Goal: Task Accomplishment & Management: Manage account settings

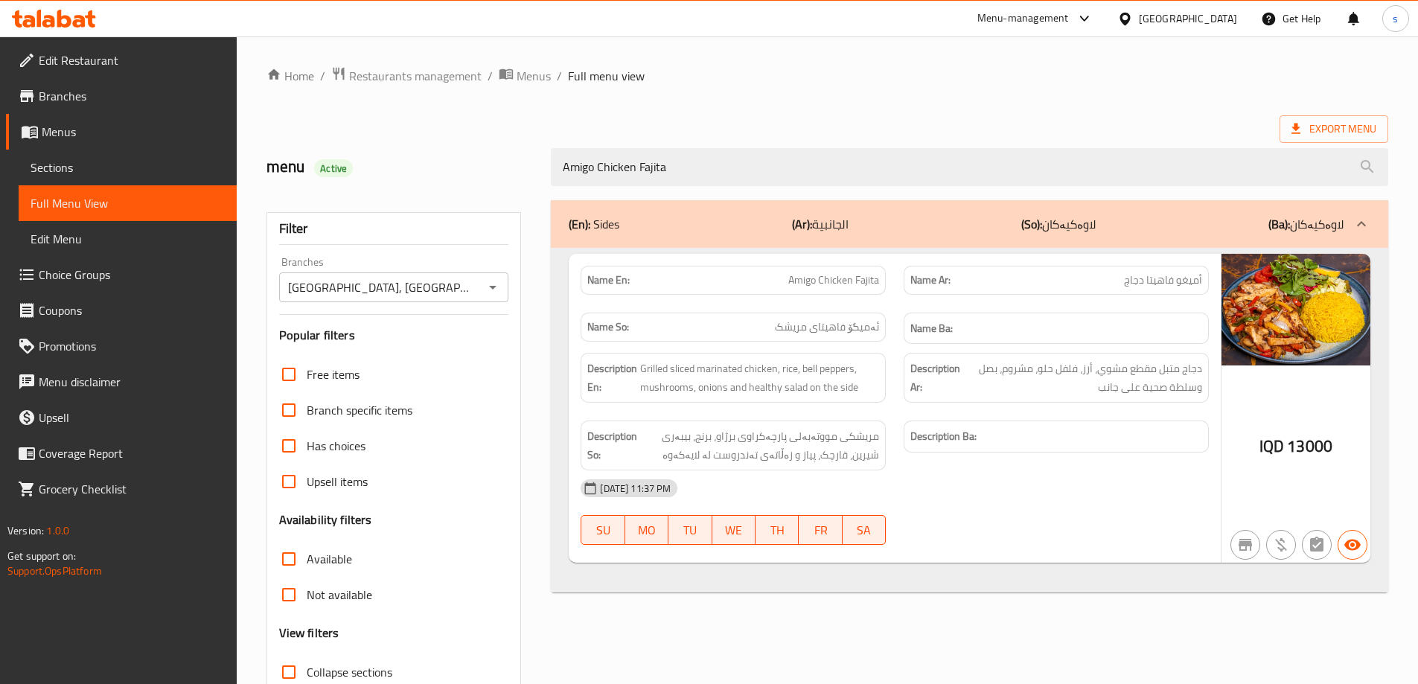
scroll to position [108, 0]
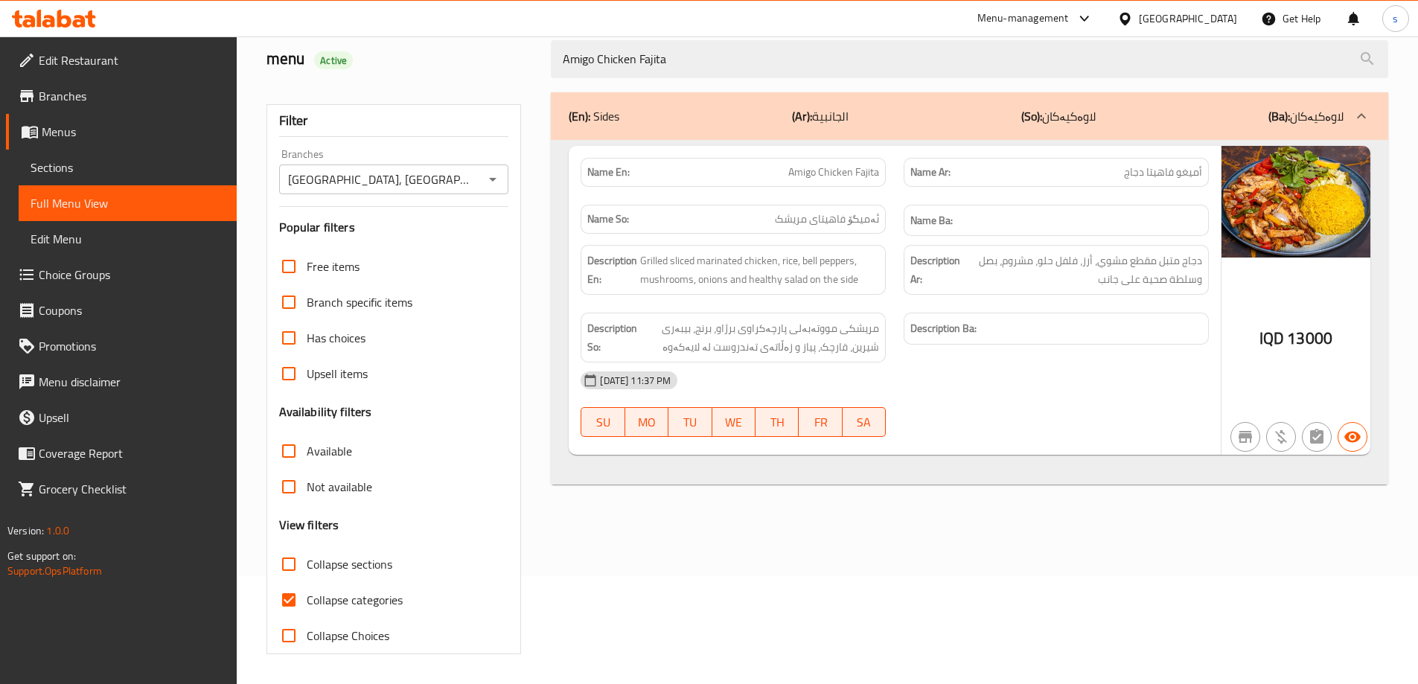
click at [53, 15] on icon at bounding box center [54, 19] width 84 height 18
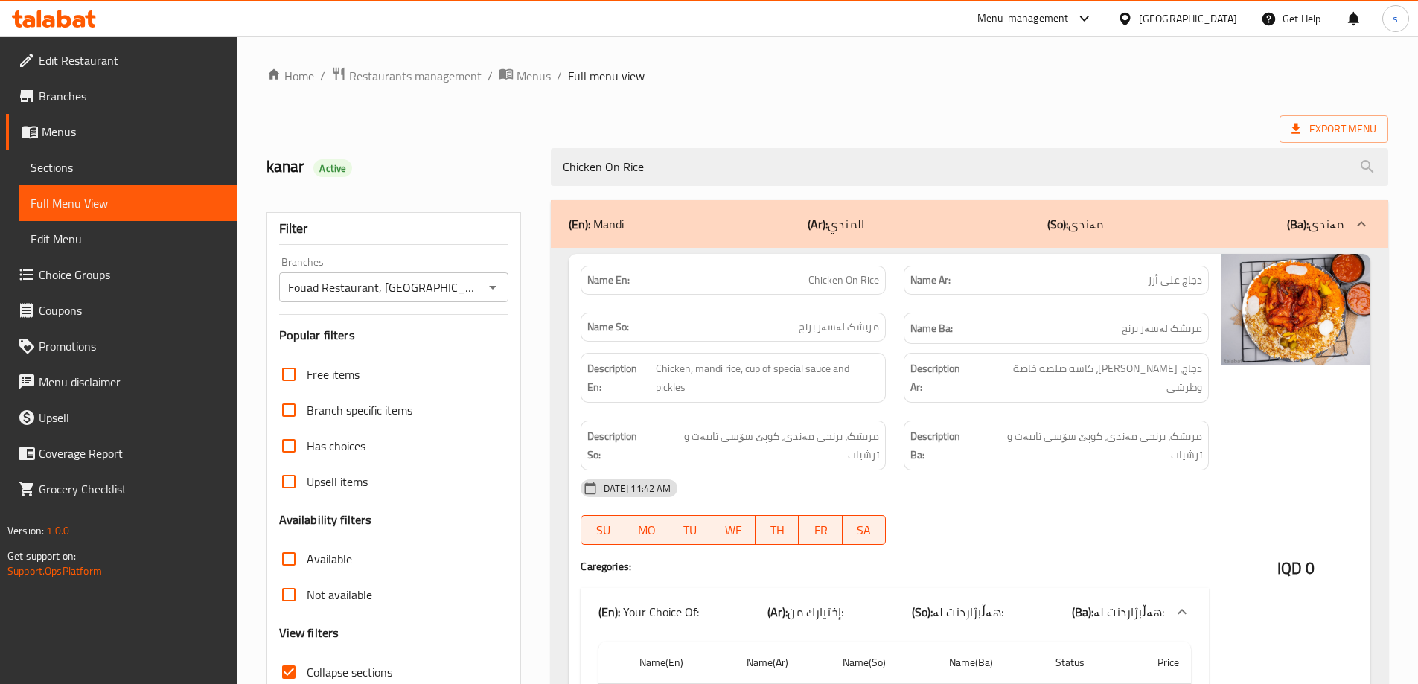
scroll to position [147, 0]
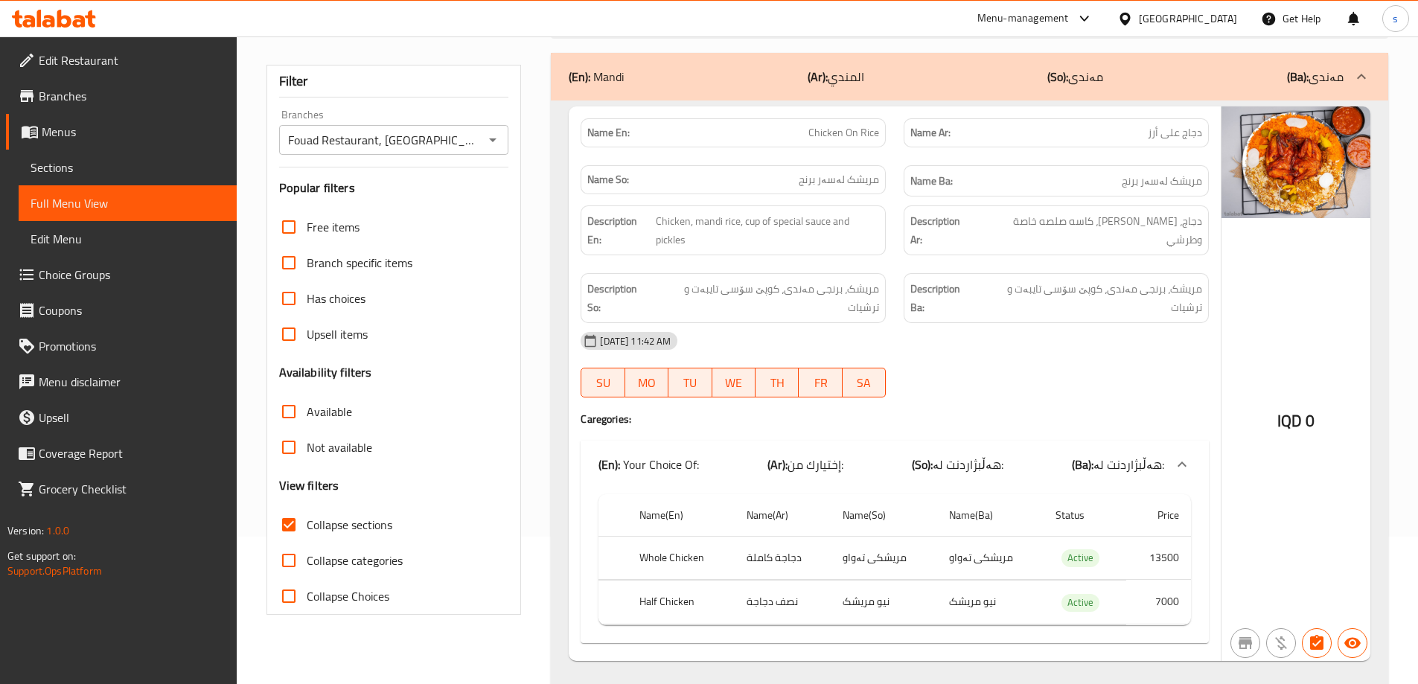
click at [68, 13] on icon at bounding box center [54, 19] width 84 height 18
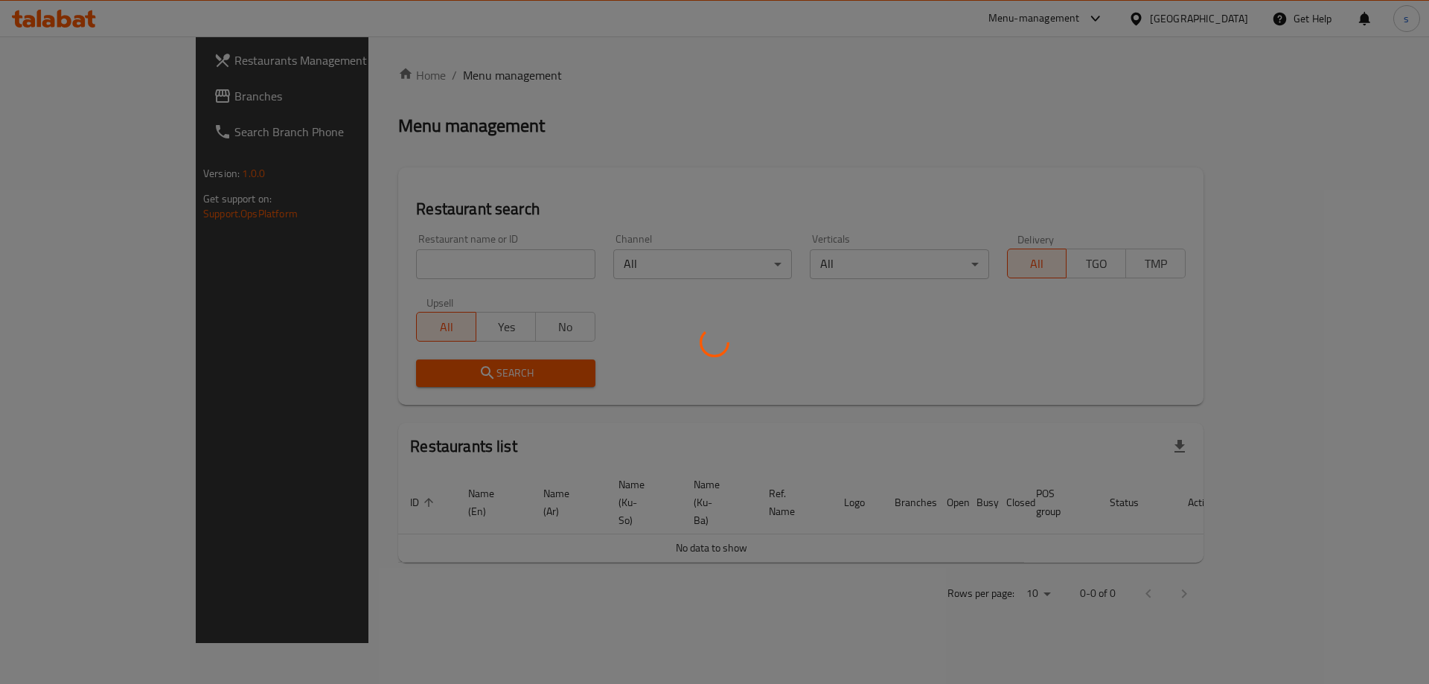
click at [333, 261] on div at bounding box center [714, 342] width 1429 height 684
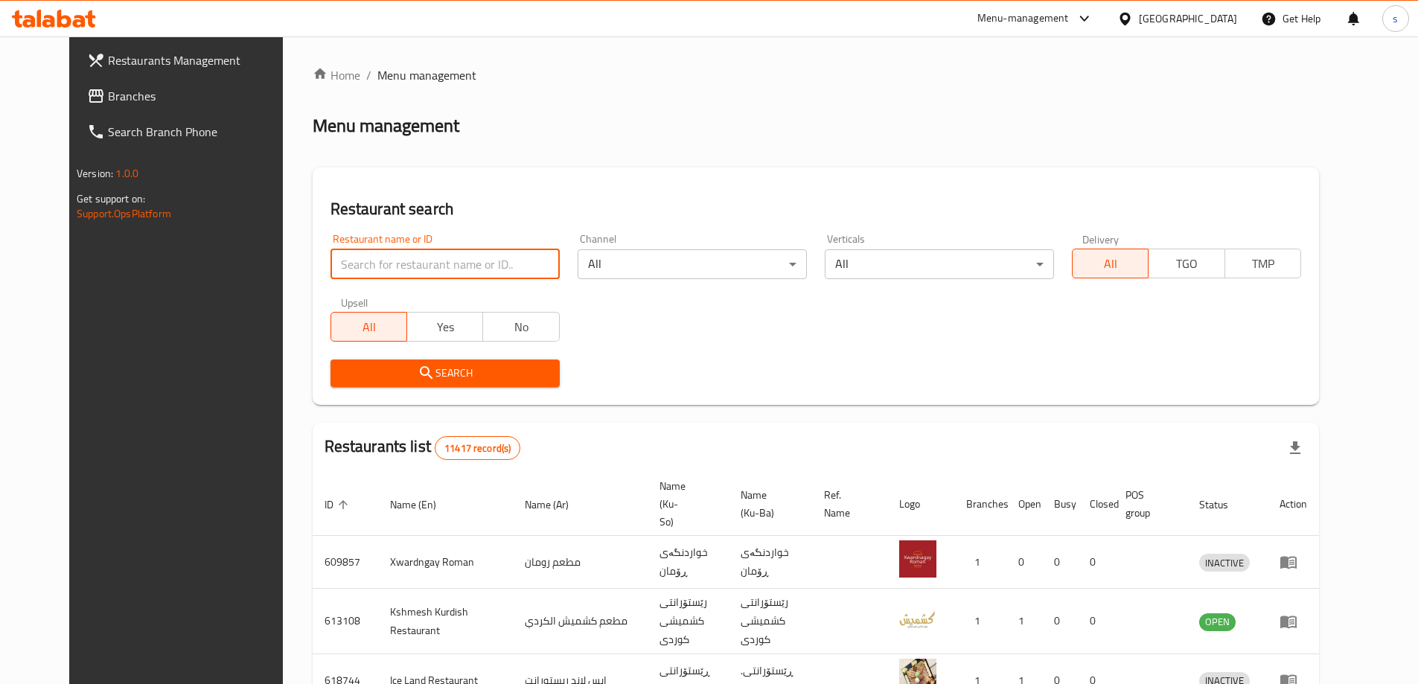
click at [339, 259] on input "search" at bounding box center [445, 264] width 229 height 30
paste input "Al Faqma ice cream in Najaf"
drag, startPoint x: 444, startPoint y: 270, endPoint x: 391, endPoint y: 267, distance: 53.0
click at [391, 267] on input "Al Faqma ice cream in Najaf" at bounding box center [445, 264] width 229 height 30
type input "Al Faqma ice cream"
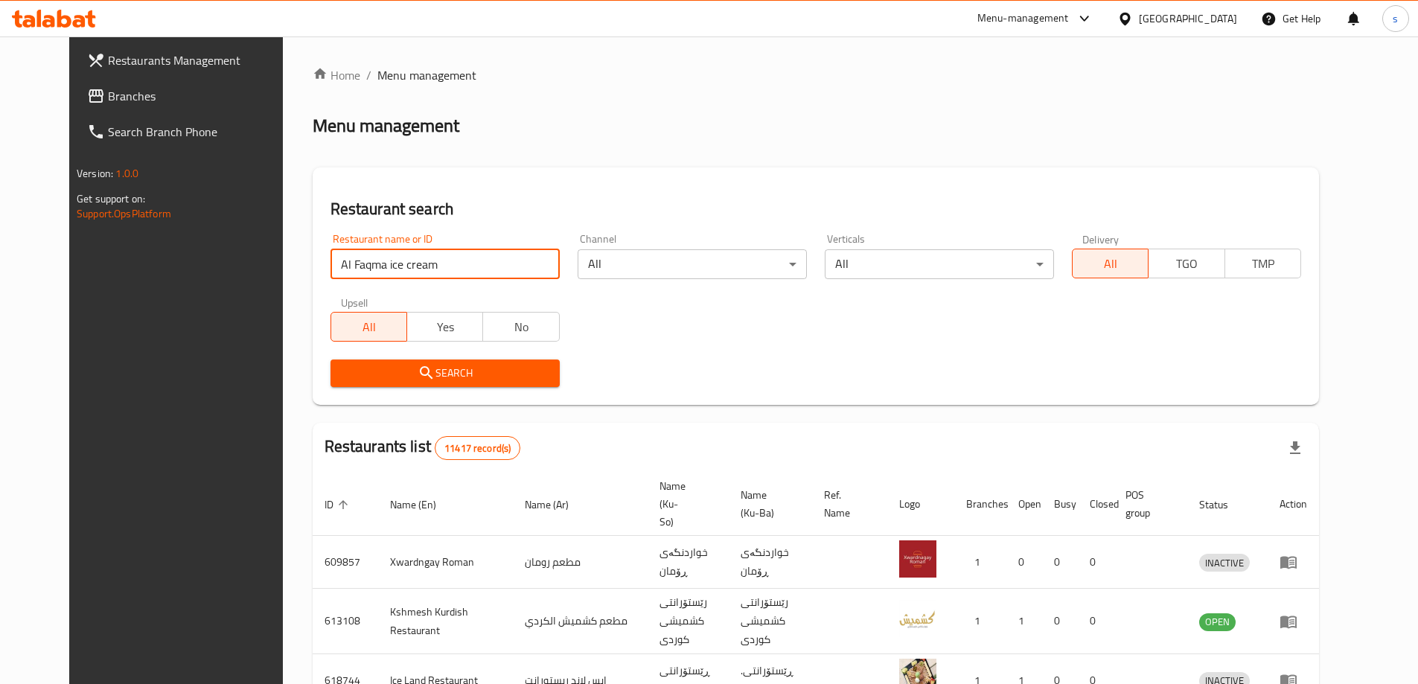
click button "Search" at bounding box center [445, 374] width 229 height 28
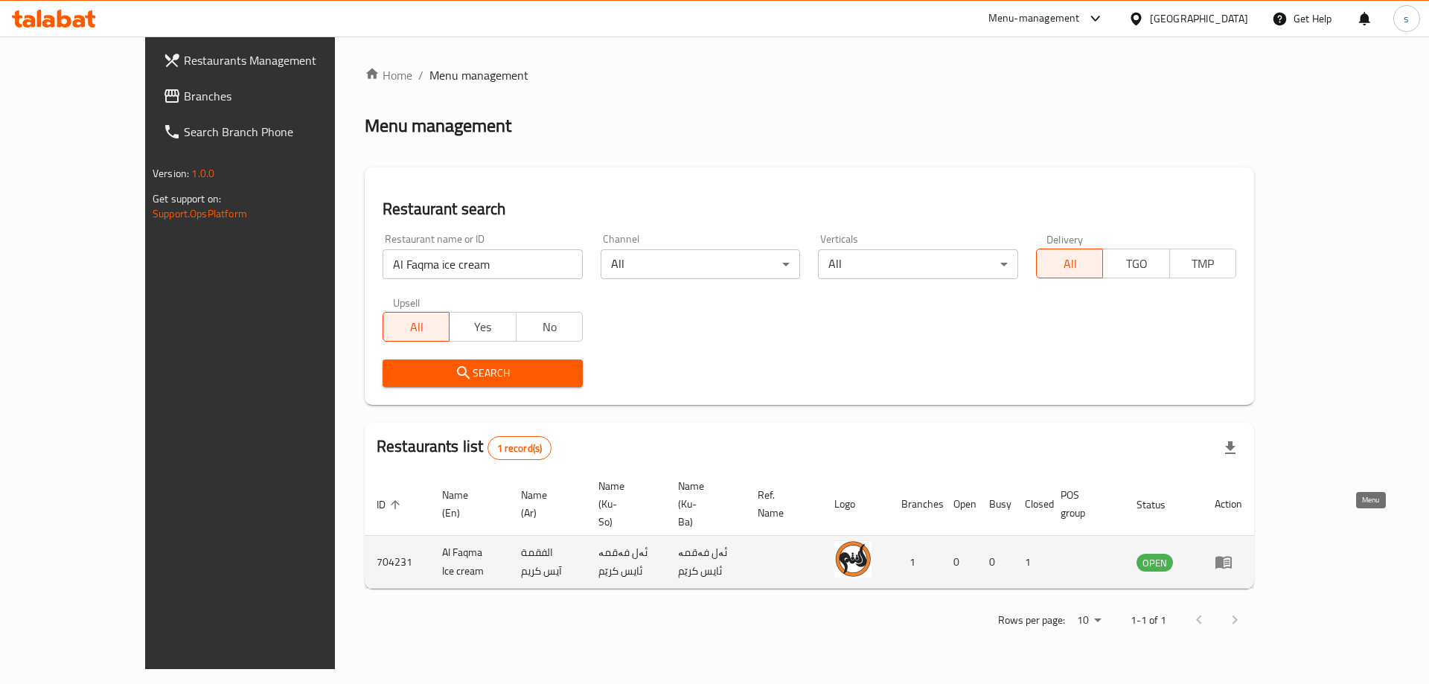
click at [1233, 553] on icon "enhanced table" at bounding box center [1224, 562] width 18 height 18
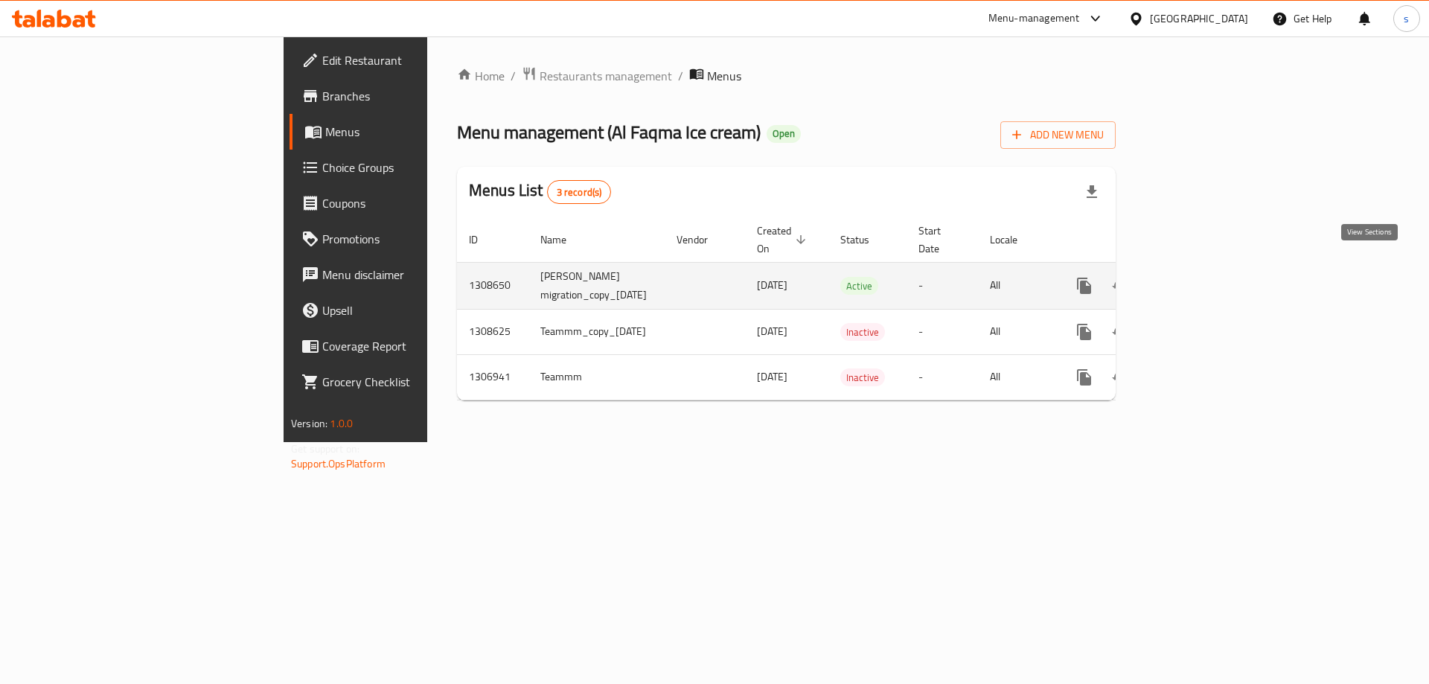
click at [1201, 277] on icon "enhanced table" at bounding box center [1192, 286] width 18 height 18
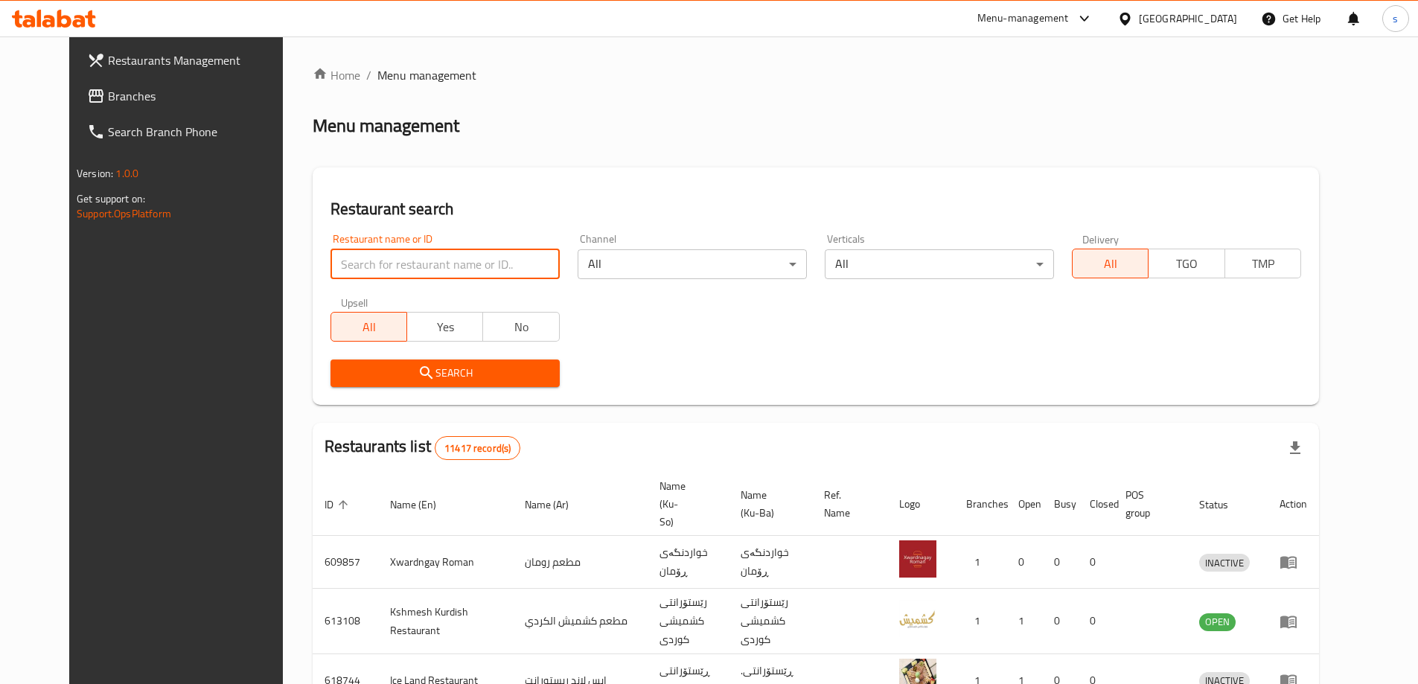
click at [345, 269] on input "search" at bounding box center [445, 264] width 229 height 30
paste input "Al Faqma ice cream"
type input "Al Faqma ice cream"
click button "Search" at bounding box center [445, 374] width 229 height 28
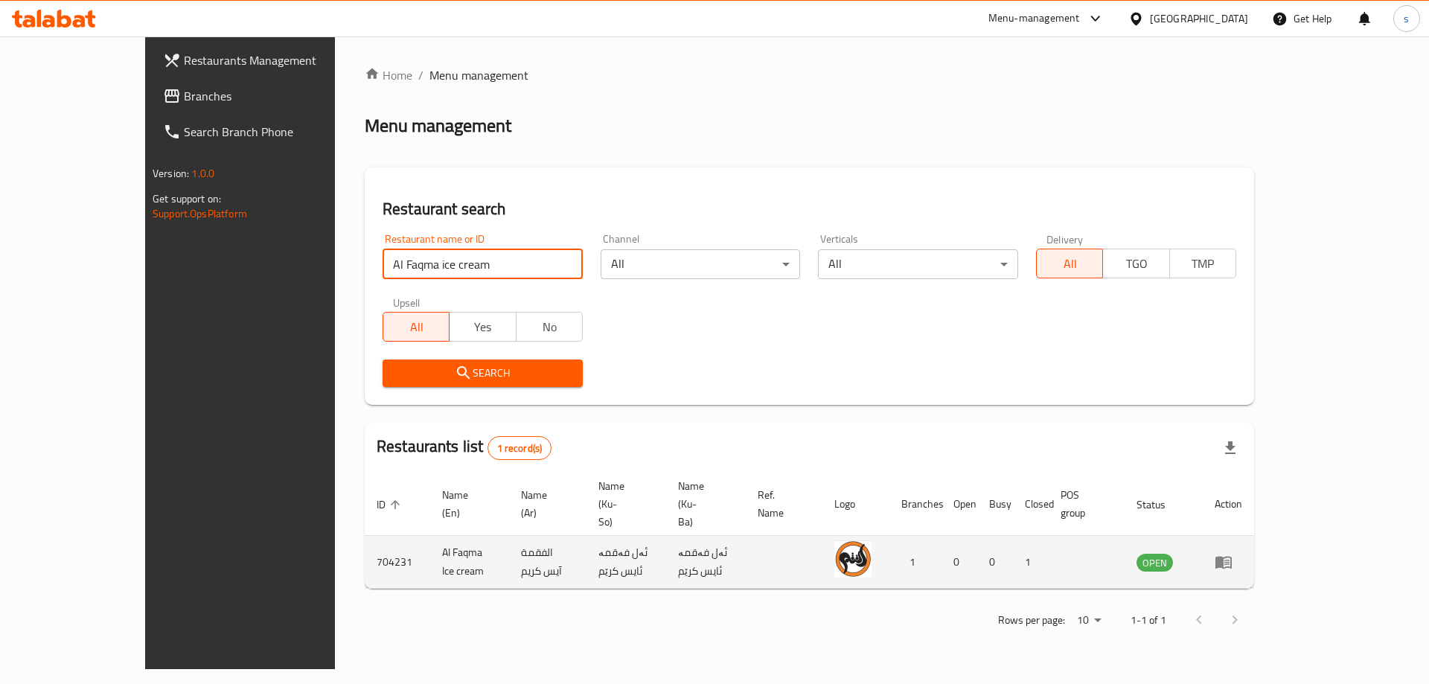
click at [1232, 557] on icon "enhanced table" at bounding box center [1224, 563] width 16 height 13
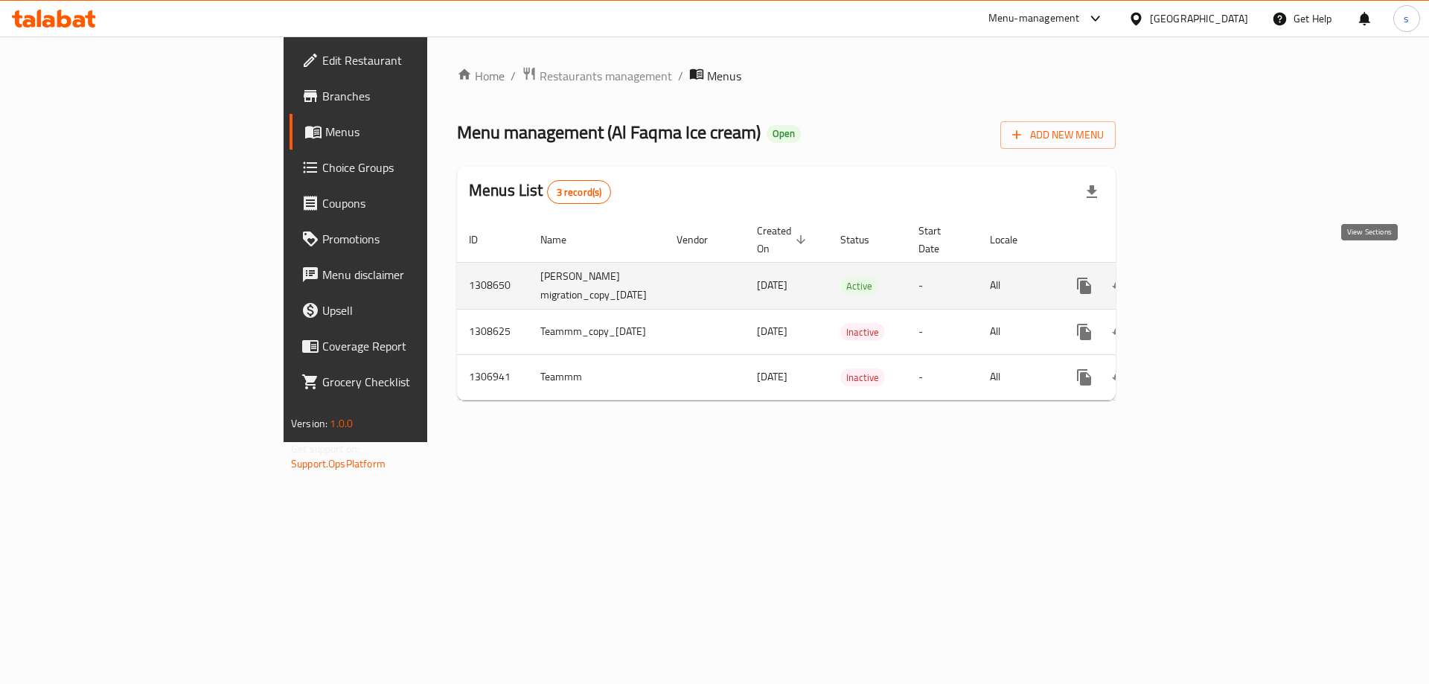
click at [1210, 268] on link "enhanced table" at bounding box center [1192, 286] width 36 height 36
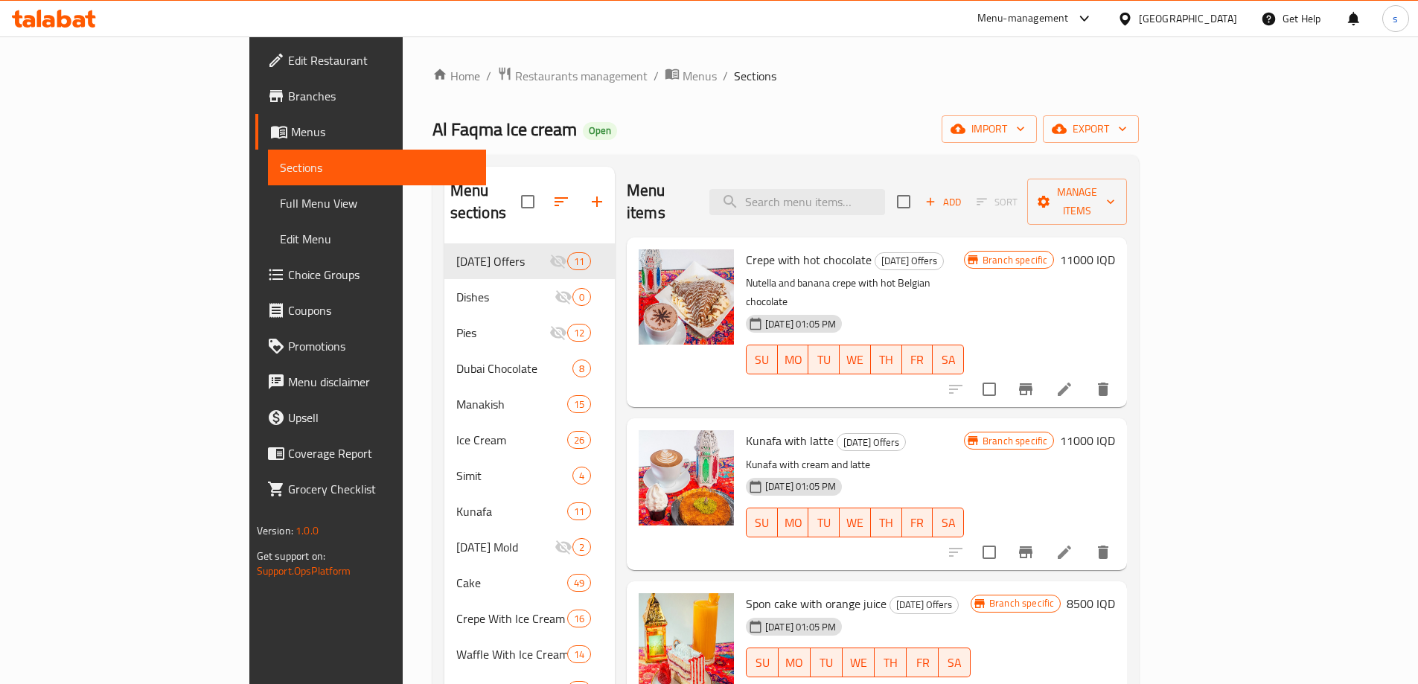
click at [288, 93] on span "Branches" at bounding box center [381, 96] width 186 height 18
